Goal: Task Accomplishment & Management: Complete application form

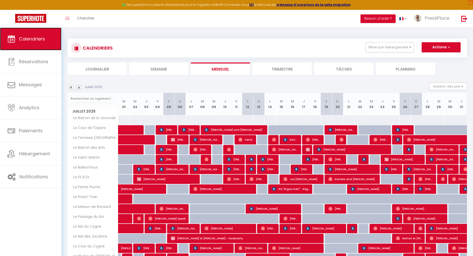
drag, startPoint x: 0, startPoint y: 0, endPoint x: 22, endPoint y: 37, distance: 43.2
click at [22, 37] on span "Calendriers" at bounding box center [32, 39] width 26 height 6
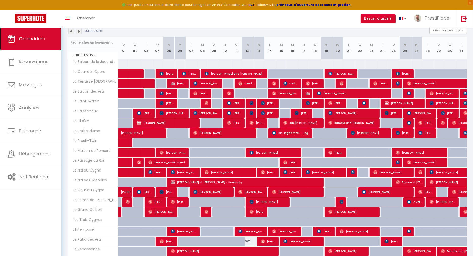
scroll to position [56, 0]
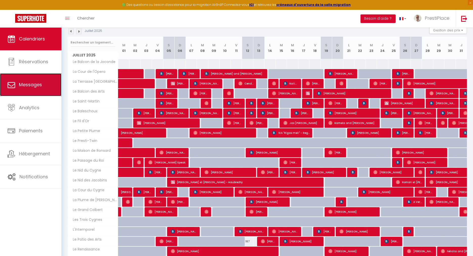
click at [27, 83] on span "Messages" at bounding box center [30, 84] width 23 height 6
select select "message"
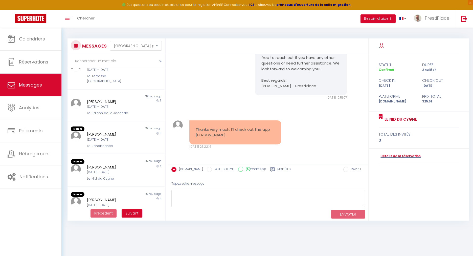
scroll to position [27, 0]
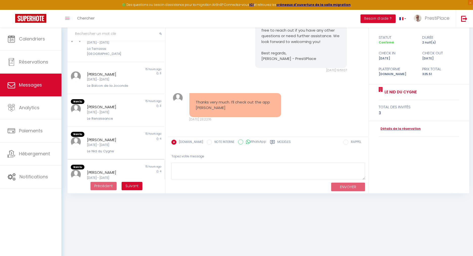
click at [115, 175] on div "[DATE] - [DATE]" at bounding box center [112, 177] width 50 height 5
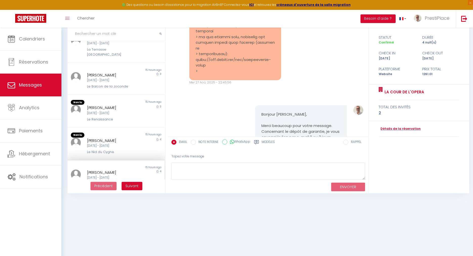
scroll to position [1234, 0]
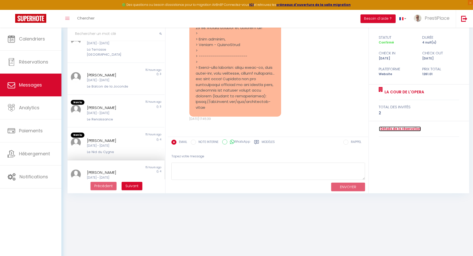
click at [396, 128] on link "Détails de la réservation" at bounding box center [400, 128] width 42 height 5
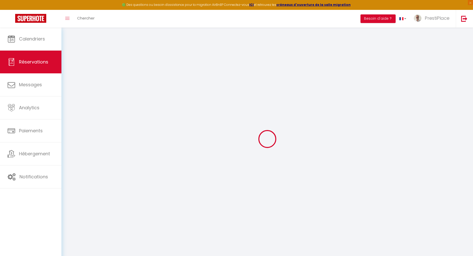
type input "[PERSON_NAME]"
type input "[EMAIL_ADDRESS][DOMAIN_NAME]"
type input "4158677768"
type input "10022"
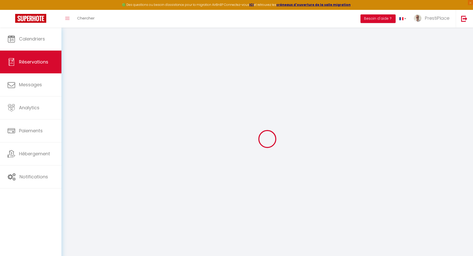
type input "[STREET_ADDRESS]"
type input "[US_STATE]"
select select "US"
select select "32452"
select select "1"
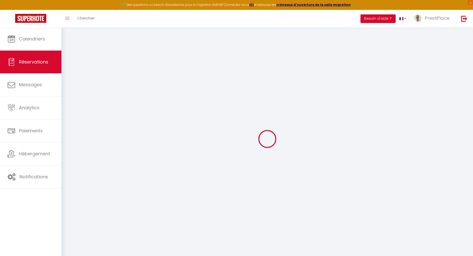
type input "Lun 29 Septembre 2025"
select select
type input "Ven 03 Octobre 2025"
select select
type input "2"
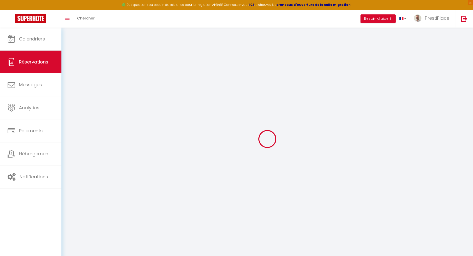
select select "12"
select select
type input "1060.21"
checkbox input "false"
type input "0"
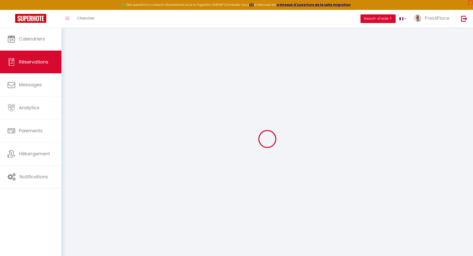
select select "69"
type input "0"
select select
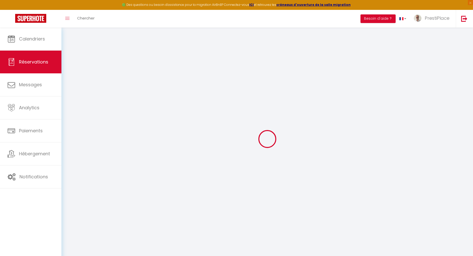
select select
select select "14"
checkbox input "false"
select select
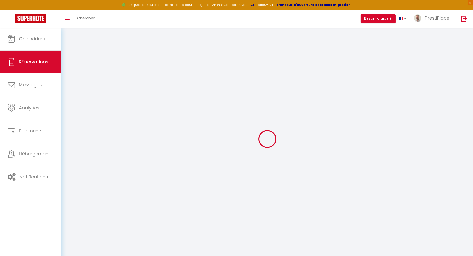
checkbox input "false"
select select
checkbox input "false"
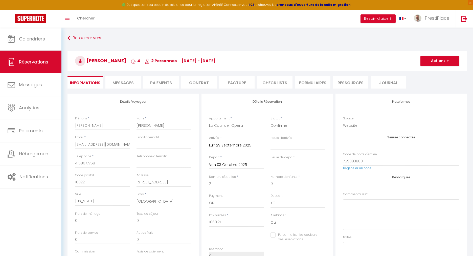
type input "160"
type input "40.8"
select select
checkbox input "false"
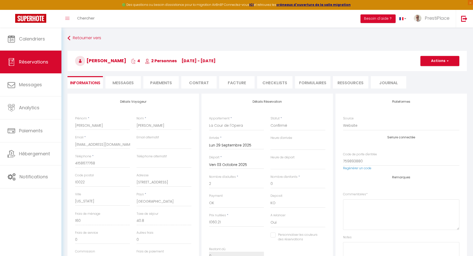
select select
click at [124, 80] on span "Messages" at bounding box center [123, 83] width 21 height 6
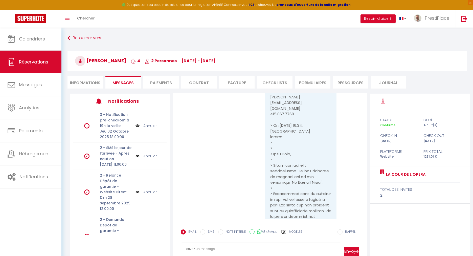
scroll to position [1057, 0]
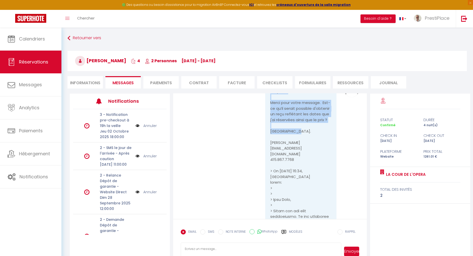
drag, startPoint x: 268, startPoint y: 114, endPoint x: 290, endPoint y: 174, distance: 64.2
copy pre "Bonjour - Merci pour votre message. Est-ce qu’il serait possible d'obtenir un r…"
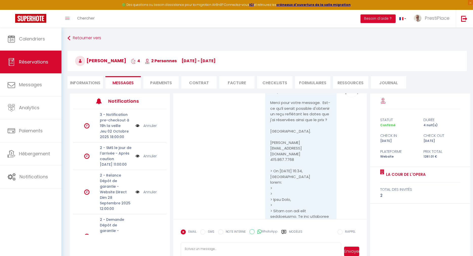
click at [217, 251] on textarea at bounding box center [261, 251] width 161 height 18
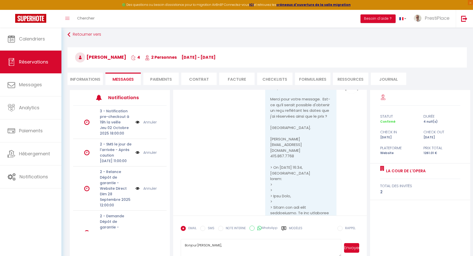
scroll to position [1, 0]
paste textarea "Avec plaisir, je vous enverrai la facture de votre séjour reprenant les dates r…"
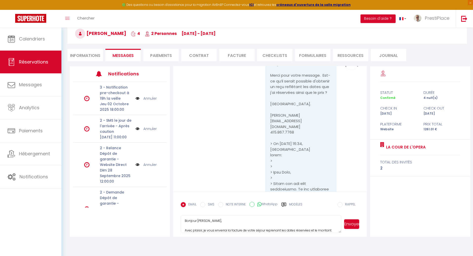
scroll to position [0, 0]
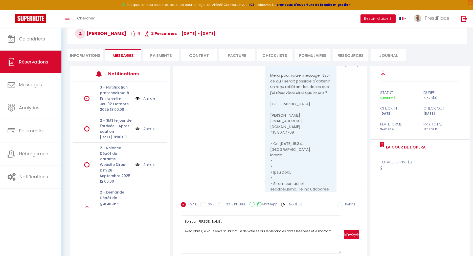
drag, startPoint x: 339, startPoint y: 231, endPoint x: 343, endPoint y: 253, distance: 21.6
click at [343, 253] on div "Bonjour [PERSON_NAME], Avec plaisir, je vous enverrai la facture de votre séjou…" at bounding box center [270, 234] width 179 height 38
type textarea "Bonjour [PERSON_NAME], Avec plaisir, je vous enverrai la facture de votre séjou…"
click at [356, 236] on button "Envoyer" at bounding box center [351, 235] width 15 height 10
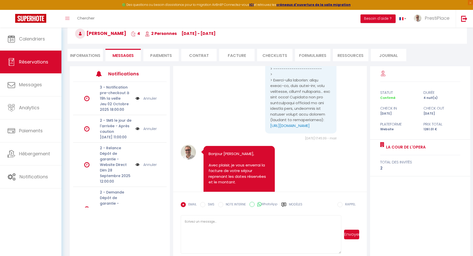
scroll to position [1496, 0]
